Goal: Transaction & Acquisition: Purchase product/service

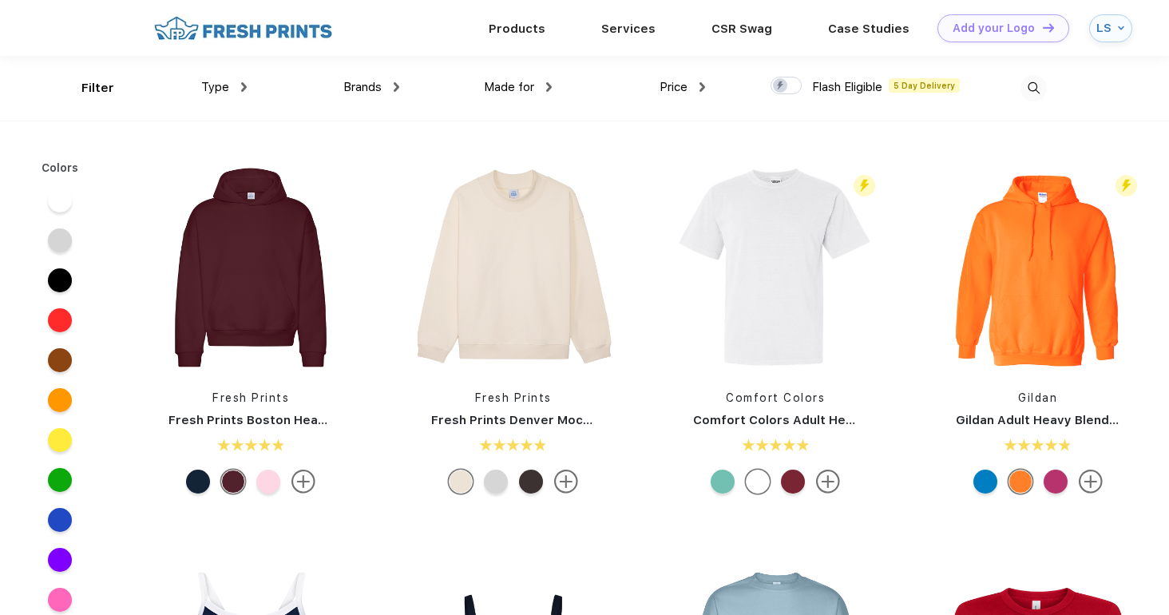
scroll to position [1, 0]
click at [239, 91] on div "Type" at bounding box center [223, 86] width 45 height 18
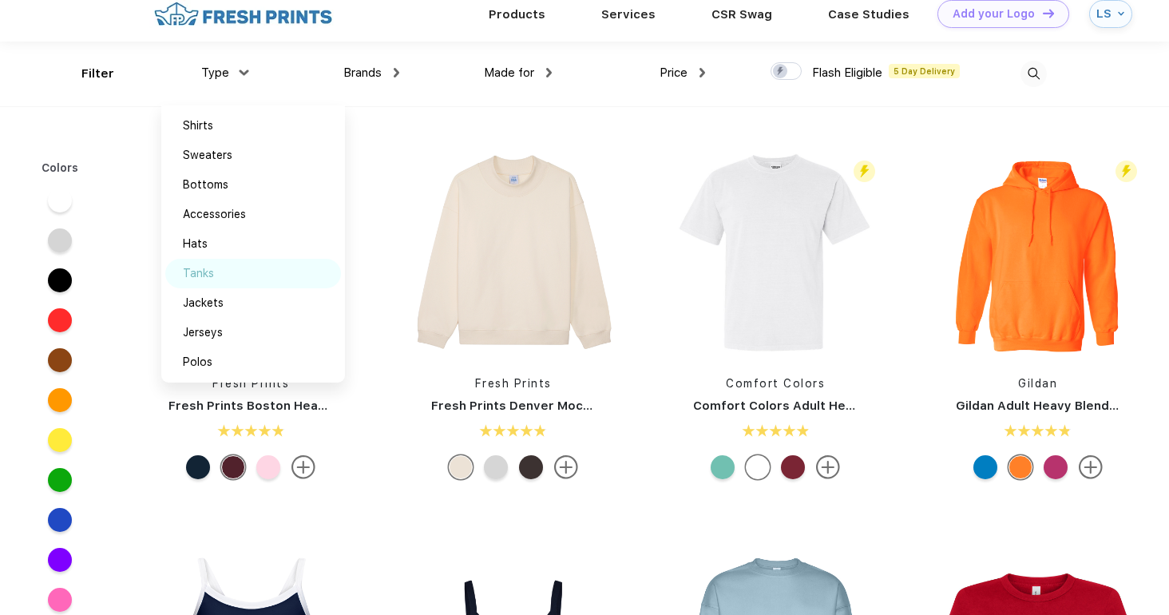
scroll to position [0, 0]
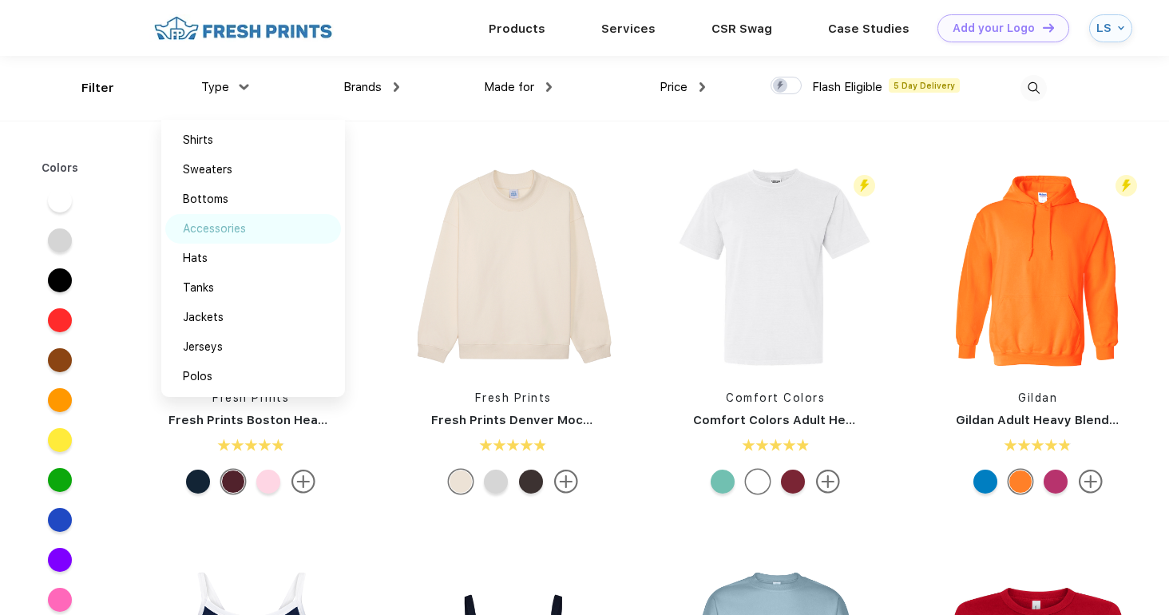
click at [228, 235] on div "Accessories" at bounding box center [214, 228] width 63 height 17
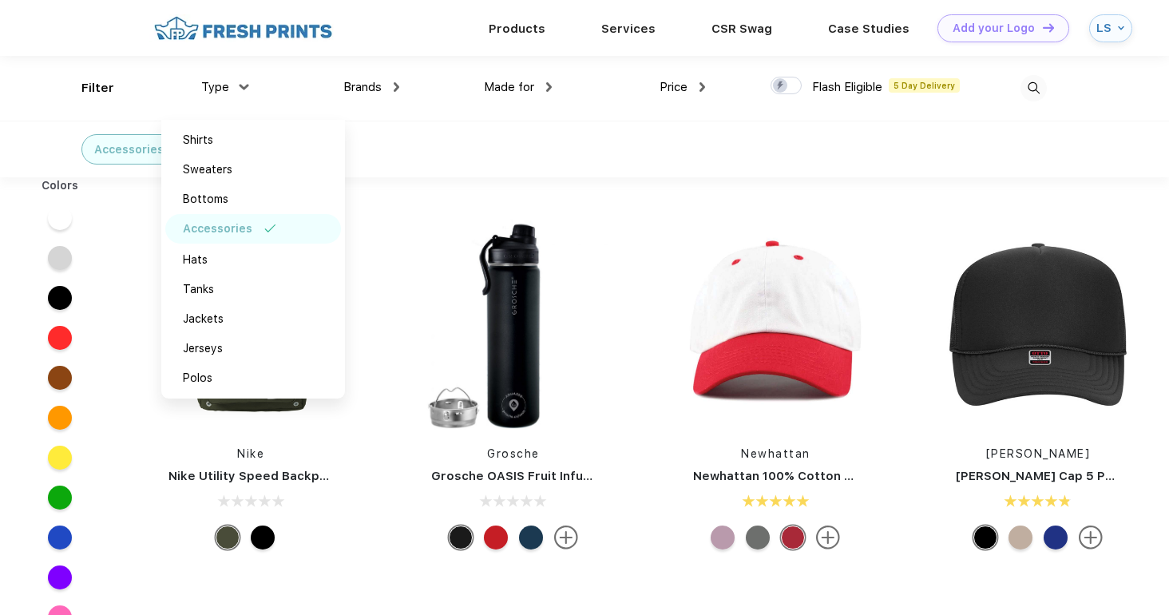
click at [753, 190] on div "Nike Nike Utility Speed Backpack Grosche Grosche OASIS Fruit Infusion Water Fla…" at bounding box center [644, 587] width 1049 height 805
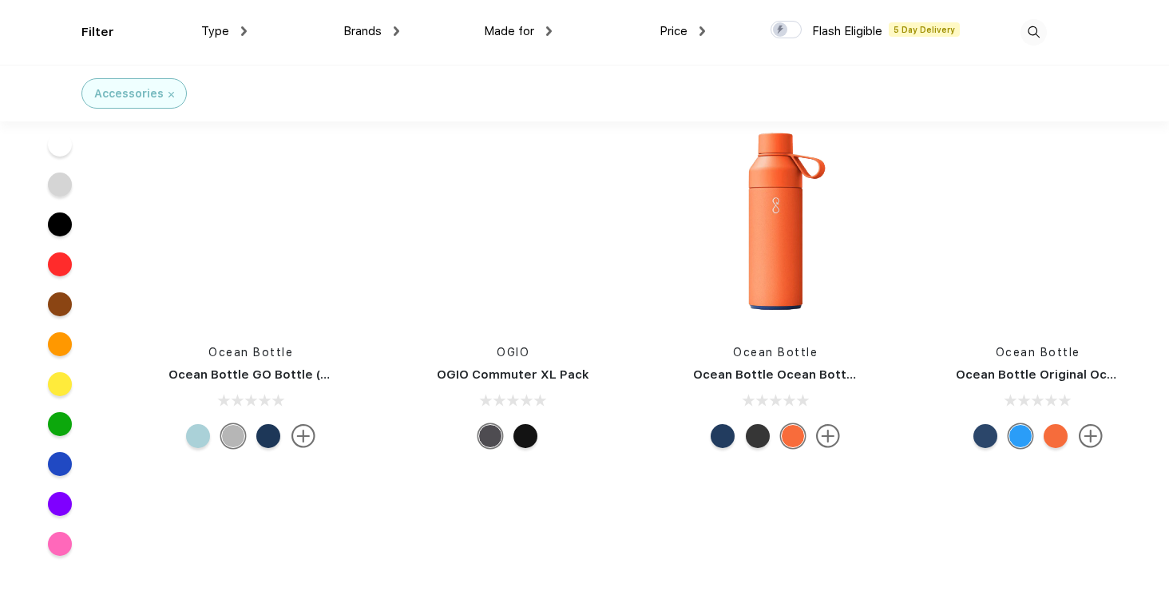
scroll to position [27923, 0]
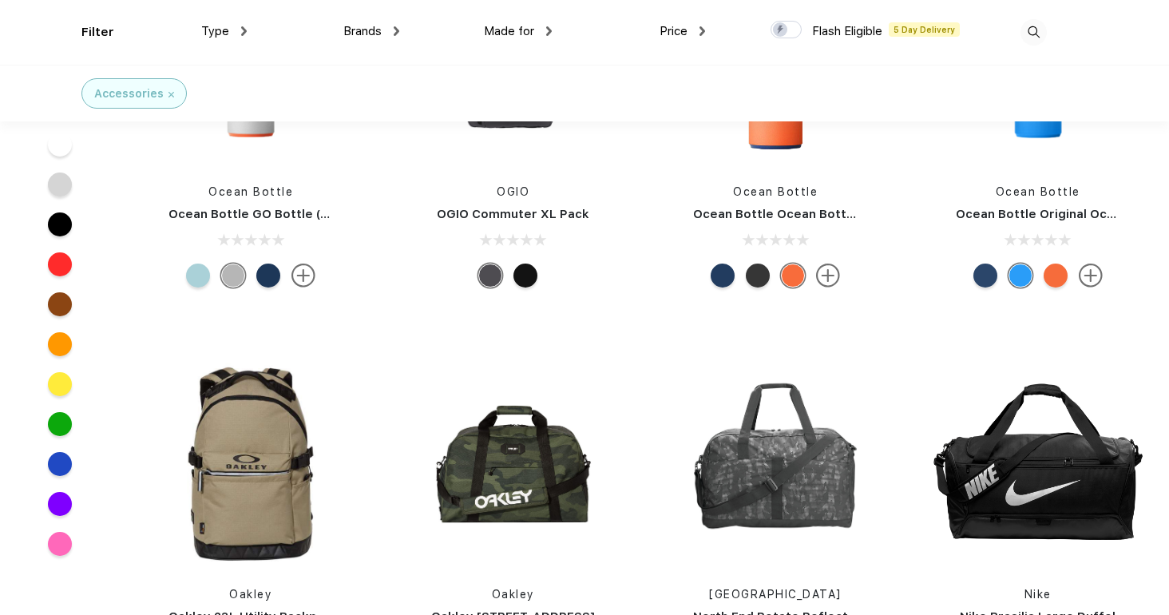
click at [239, 31] on div "Type" at bounding box center [223, 31] width 45 height 18
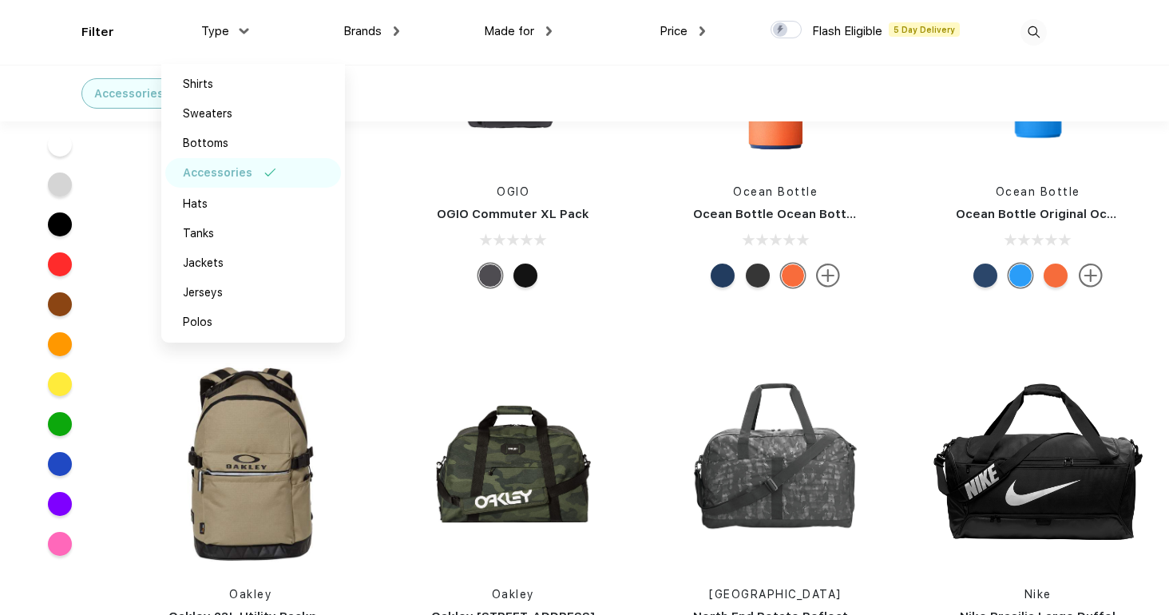
click at [695, 25] on div "Price" at bounding box center [681, 31] width 45 height 18
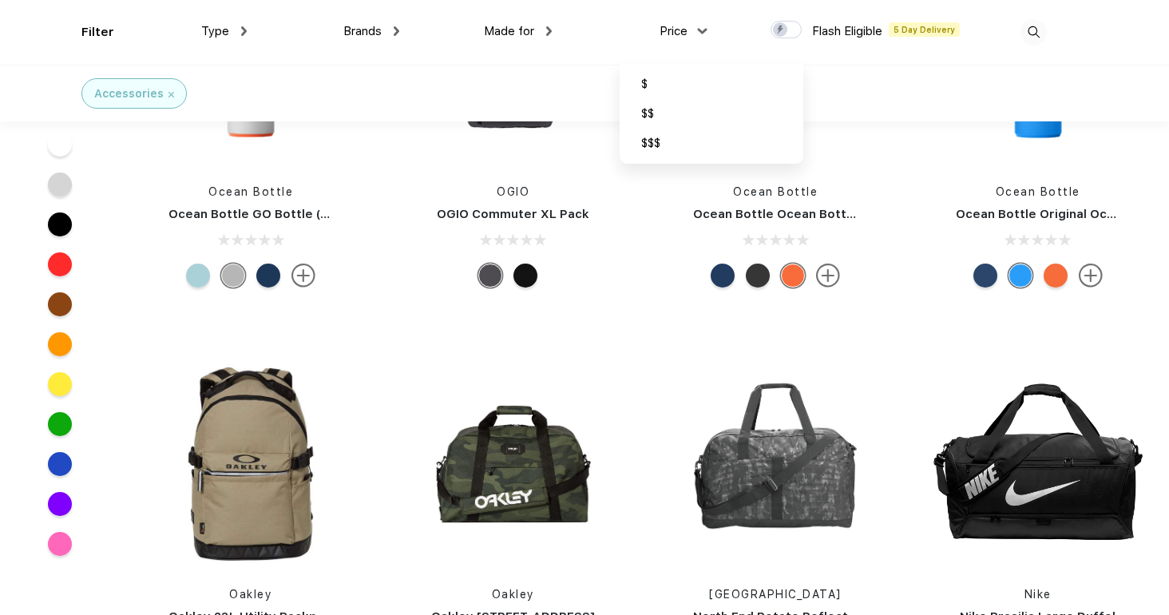
click at [538, 26] on div "Made for" at bounding box center [518, 31] width 68 height 18
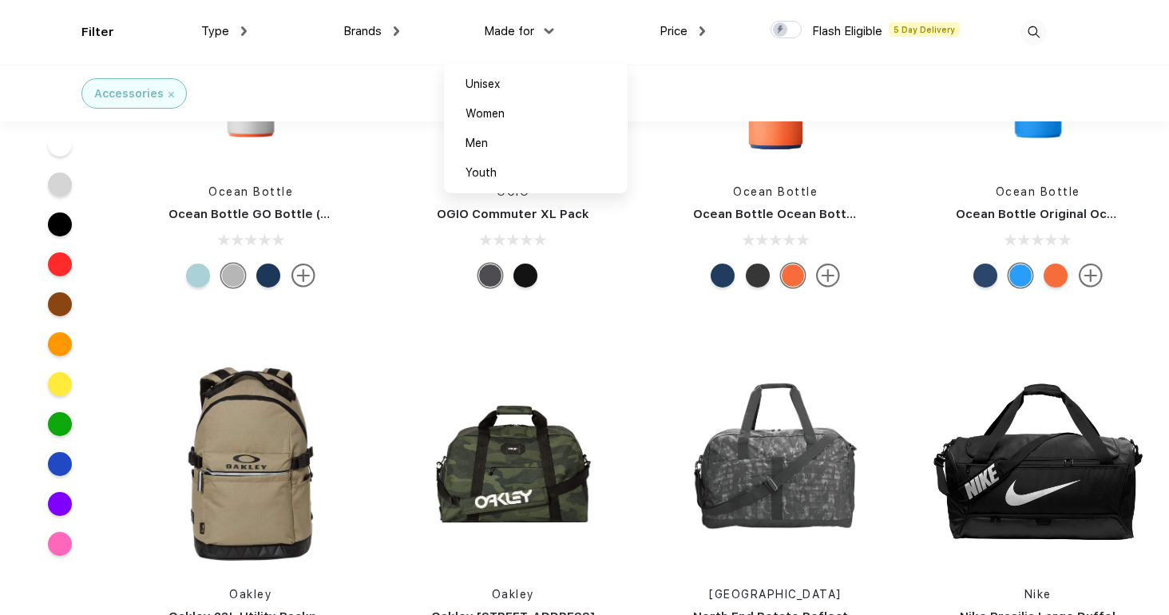
click at [392, 32] on div "Brands" at bounding box center [371, 31] width 56 height 18
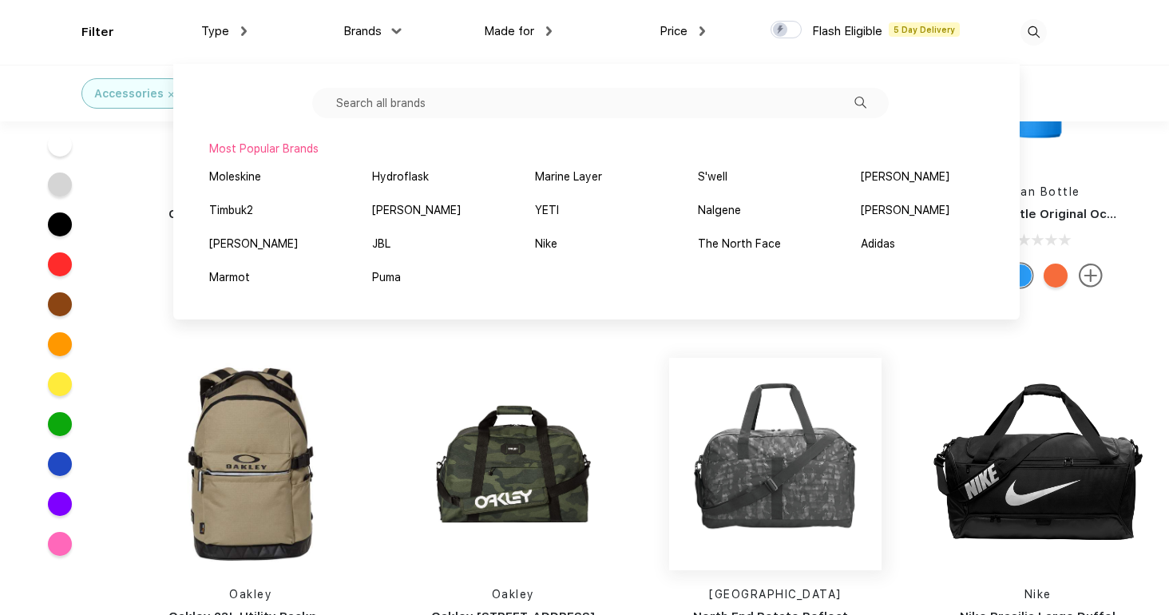
click at [686, 382] on img at bounding box center [775, 464] width 212 height 212
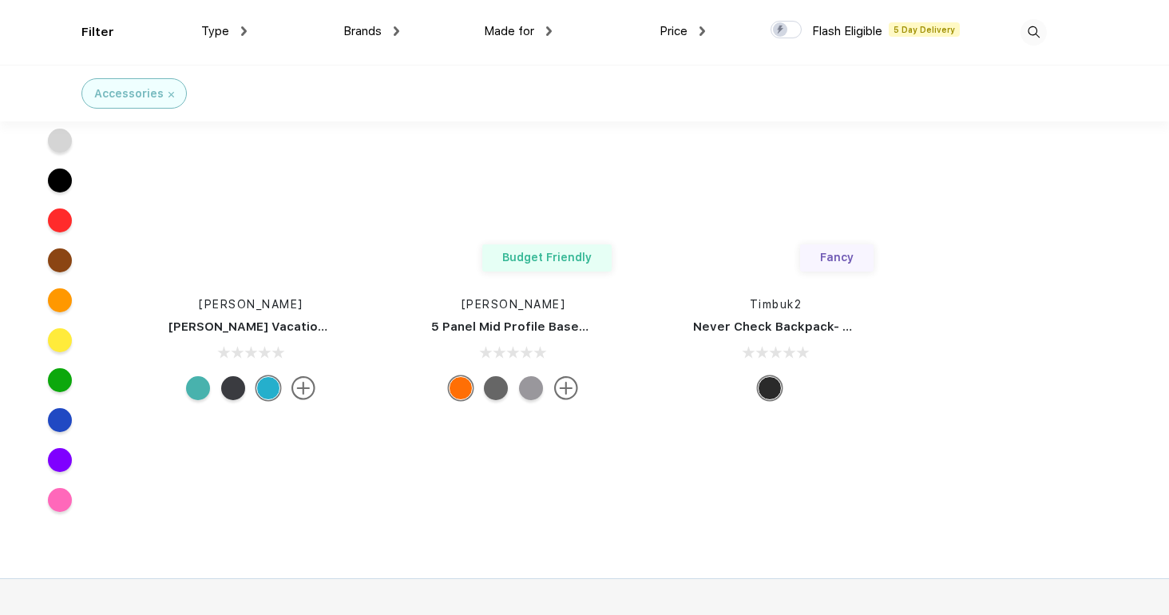
scroll to position [50957, 0]
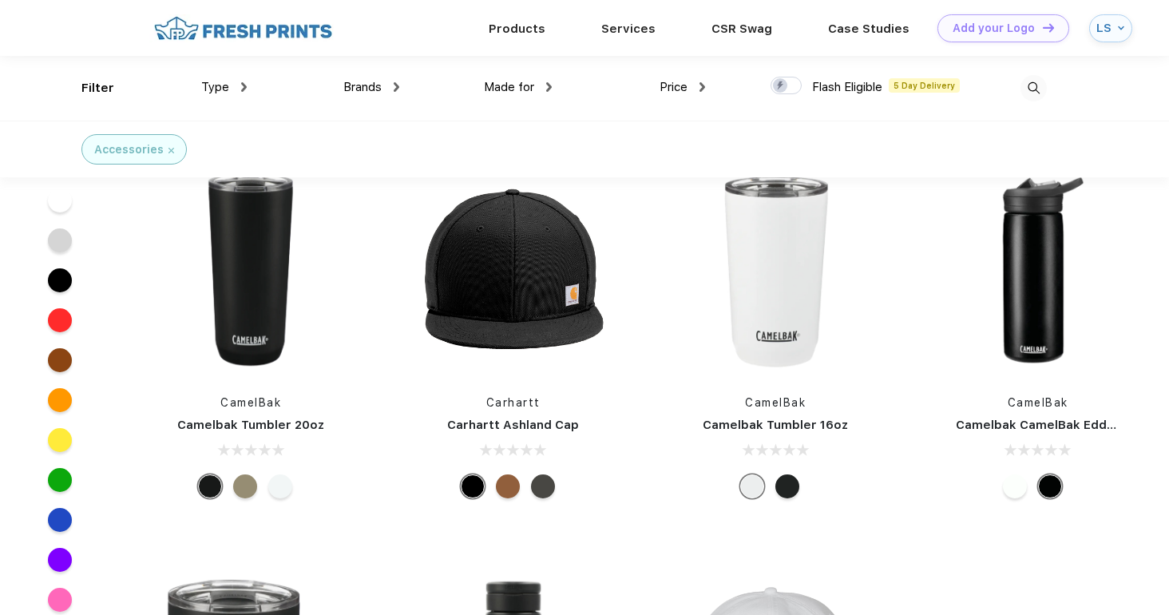
scroll to position [42292, 0]
